Goal: Task Accomplishment & Management: Manage account settings

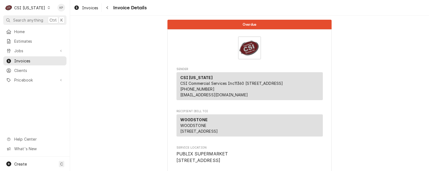
scroll to position [1040, 0]
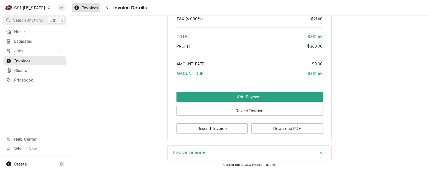
click at [92, 11] on div "Invoices" at bounding box center [86, 7] width 27 height 7
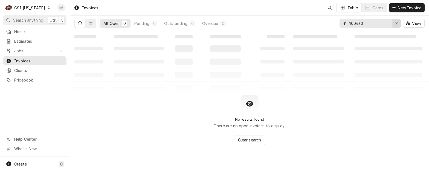
click at [397, 23] on icon "Erase input" at bounding box center [396, 23] width 3 height 4
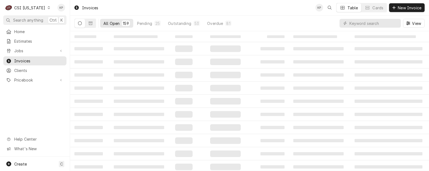
click at [48, 7] on icon "Dynamic Content Wrapper" at bounding box center [49, 7] width 2 height 3
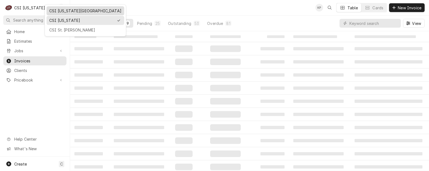
click at [60, 9] on div "CSI [US_STATE][GEOGRAPHIC_DATA]" at bounding box center [85, 11] width 72 height 6
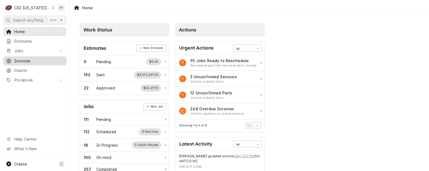
click at [19, 59] on span "Invoices" at bounding box center [39, 61] width 50 height 6
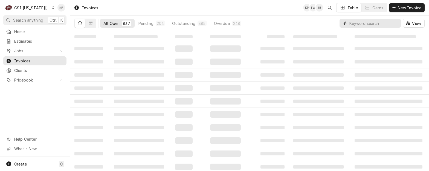
click at [363, 22] on input "Dynamic Content Wrapper" at bounding box center [373, 23] width 49 height 9
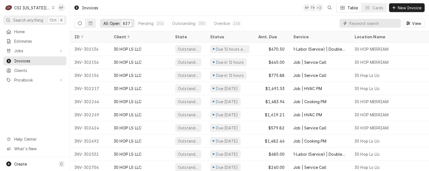
click at [387, 22] on input "Dynamic Content Wrapper" at bounding box center [373, 23] width 49 height 9
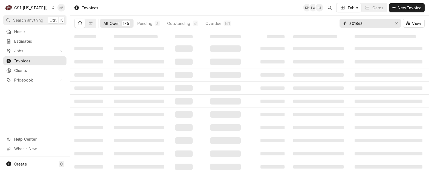
type input "301863"
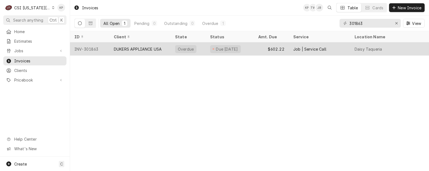
click at [92, 49] on div "INV-301863" at bounding box center [89, 48] width 39 height 13
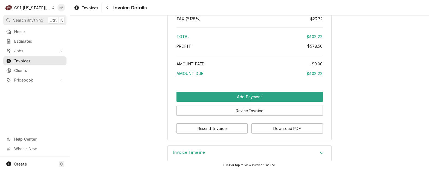
scroll to position [1095, 0]
click at [270, 127] on button "Download PDF" at bounding box center [286, 128] width 71 height 10
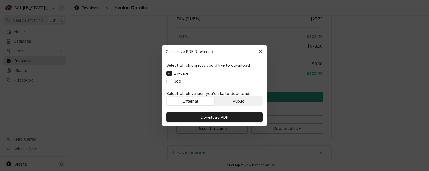
click at [234, 97] on button "Public" at bounding box center [239, 101] width 48 height 9
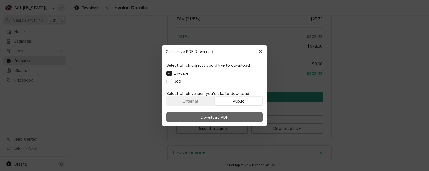
click at [233, 115] on button "Download PDF" at bounding box center [214, 117] width 96 height 10
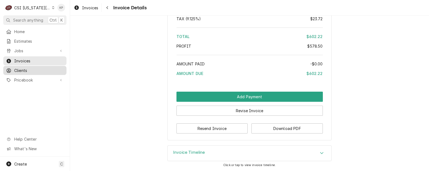
click at [15, 69] on span "Clients" at bounding box center [39, 71] width 50 height 6
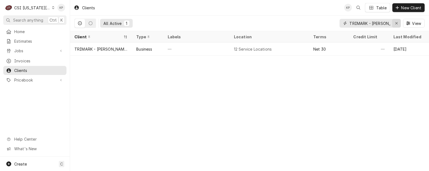
click at [398, 22] on icon "Erase input" at bounding box center [396, 23] width 3 height 4
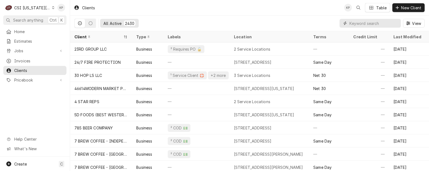
paste input "DUKERS APPLIANCE USA"
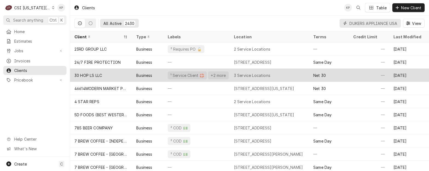
scroll to position [0, 8]
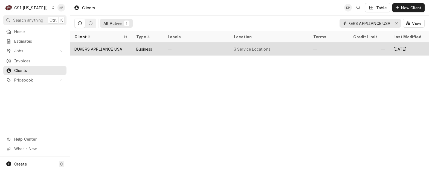
type input "DUKERS APPLIANCE USA"
click at [120, 49] on div "DUKERS APPLIANCE USA" at bounding box center [98, 49] width 48 height 6
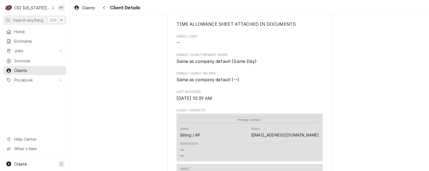
scroll to position [164, 0]
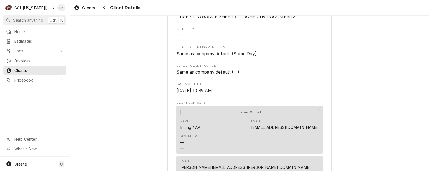
click at [369, 103] on div "DUKERS APPLIANCE [GEOGRAPHIC_DATA] Client Type Business Industry Type Commercia…" at bounding box center [249, 151] width 359 height 601
drag, startPoint x: 320, startPoint y: 129, endPoint x: 271, endPoint y: 130, distance: 48.7
click at [271, 130] on div "Primary Contact Name Billing / AP Email [EMAIL_ADDRESS][DOMAIN_NAME] Reminders …" at bounding box center [250, 130] width 146 height 48
copy link "[EMAIL_ADDRESS][DOMAIN_NAME]"
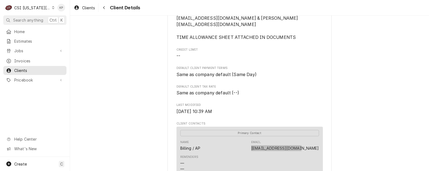
scroll to position [55, 0]
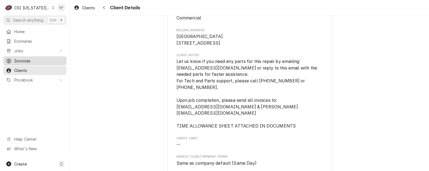
click at [22, 59] on span "Invoices" at bounding box center [39, 61] width 50 height 6
